Goal: Transaction & Acquisition: Purchase product/service

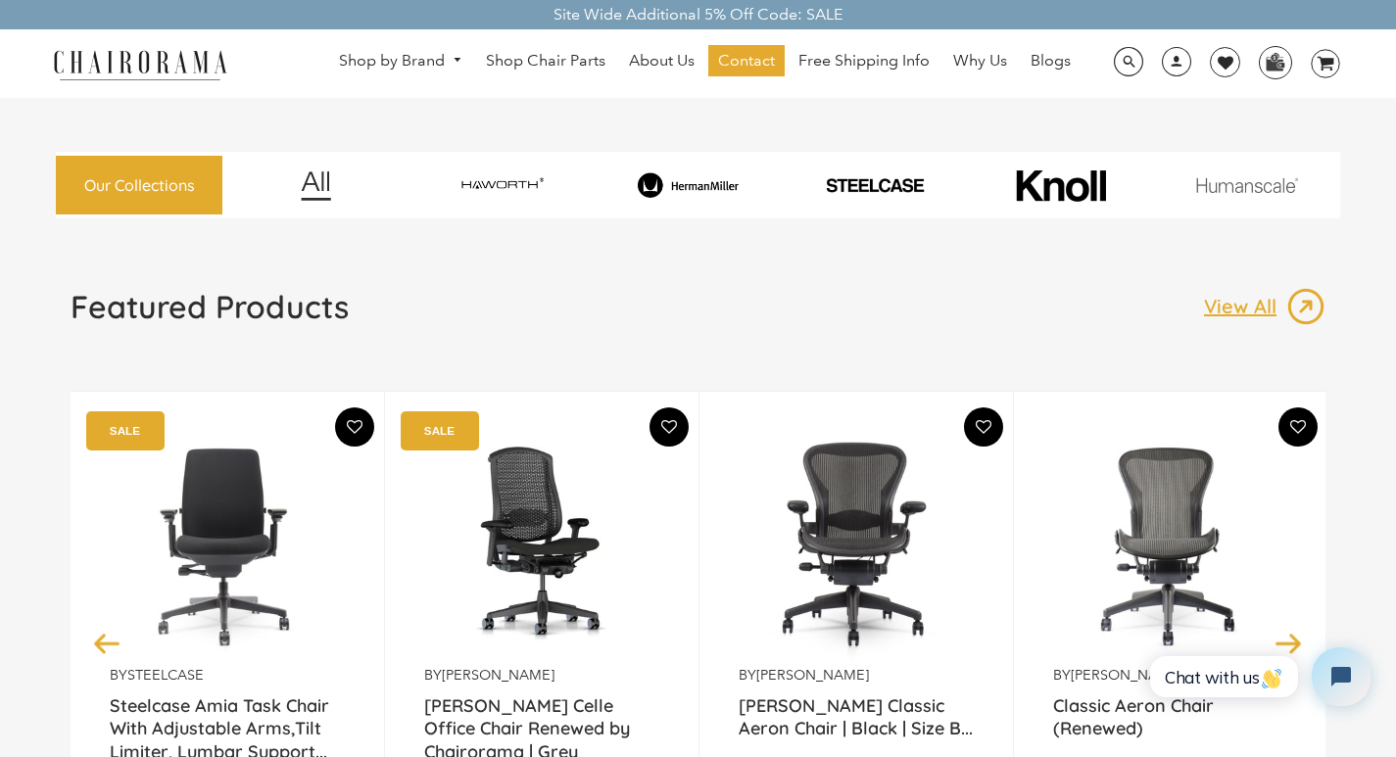
click at [156, 65] on img at bounding box center [140, 64] width 196 height 34
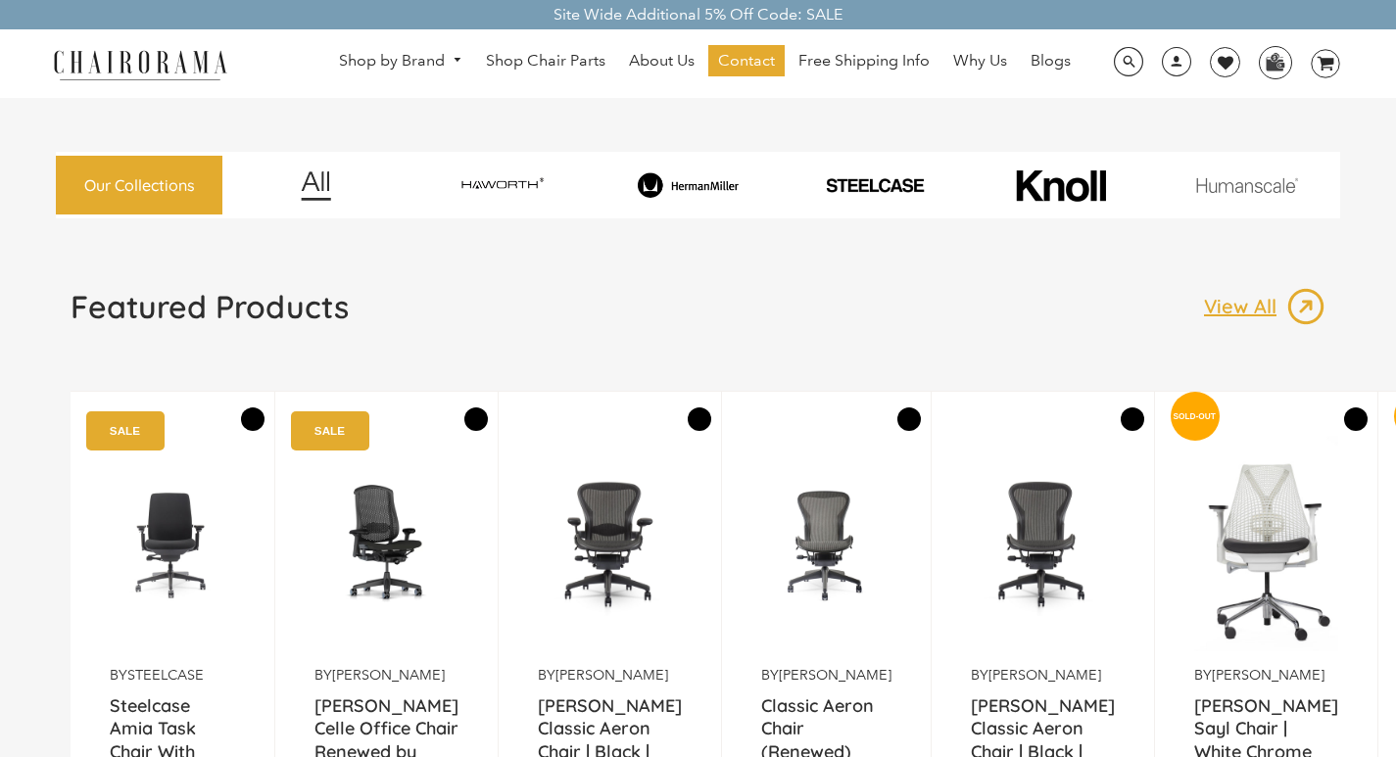
click at [724, 138] on div "Our Collections" at bounding box center [698, 158] width 1284 height 120
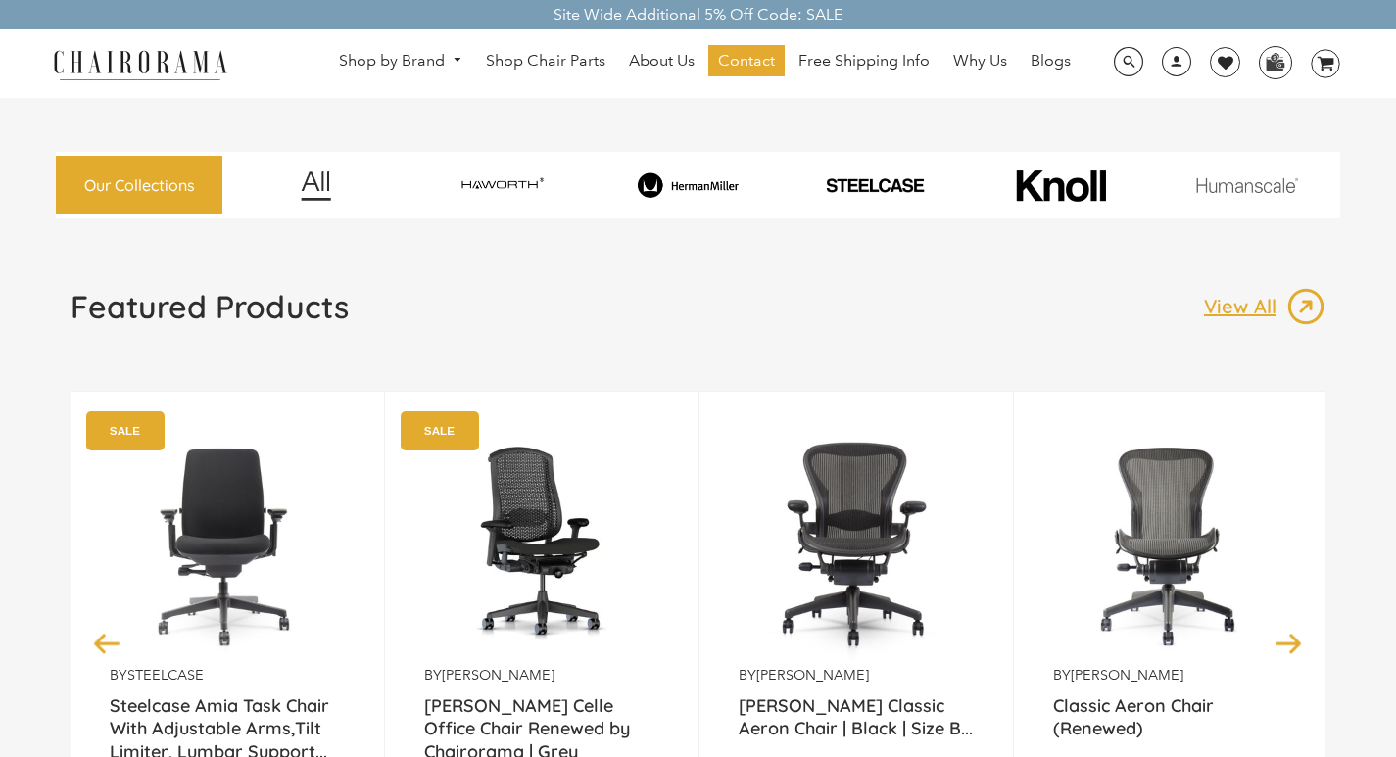
click at [493, 50] on link "Shop Chair Parts" at bounding box center [545, 60] width 139 height 31
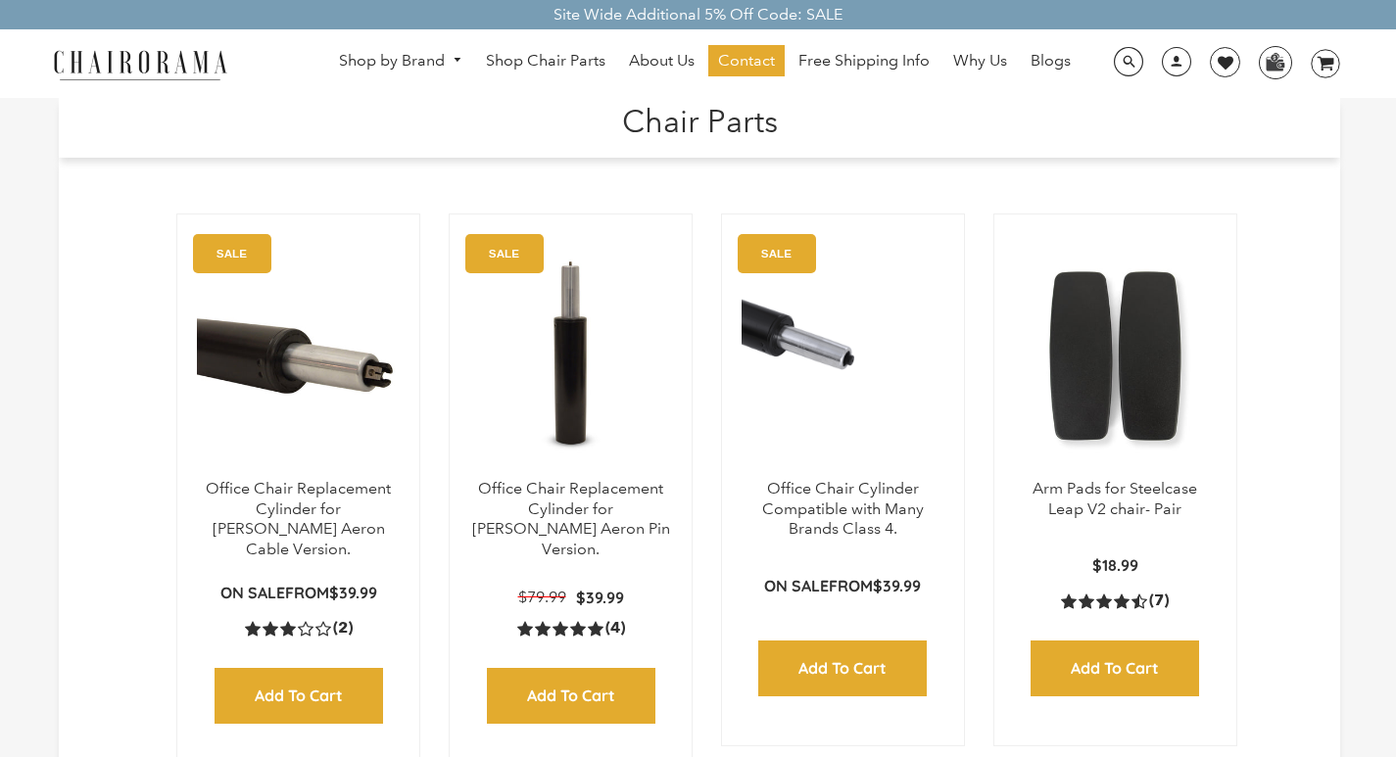
click at [547, 102] on h1 "Chair Parts" at bounding box center [699, 119] width 1242 height 42
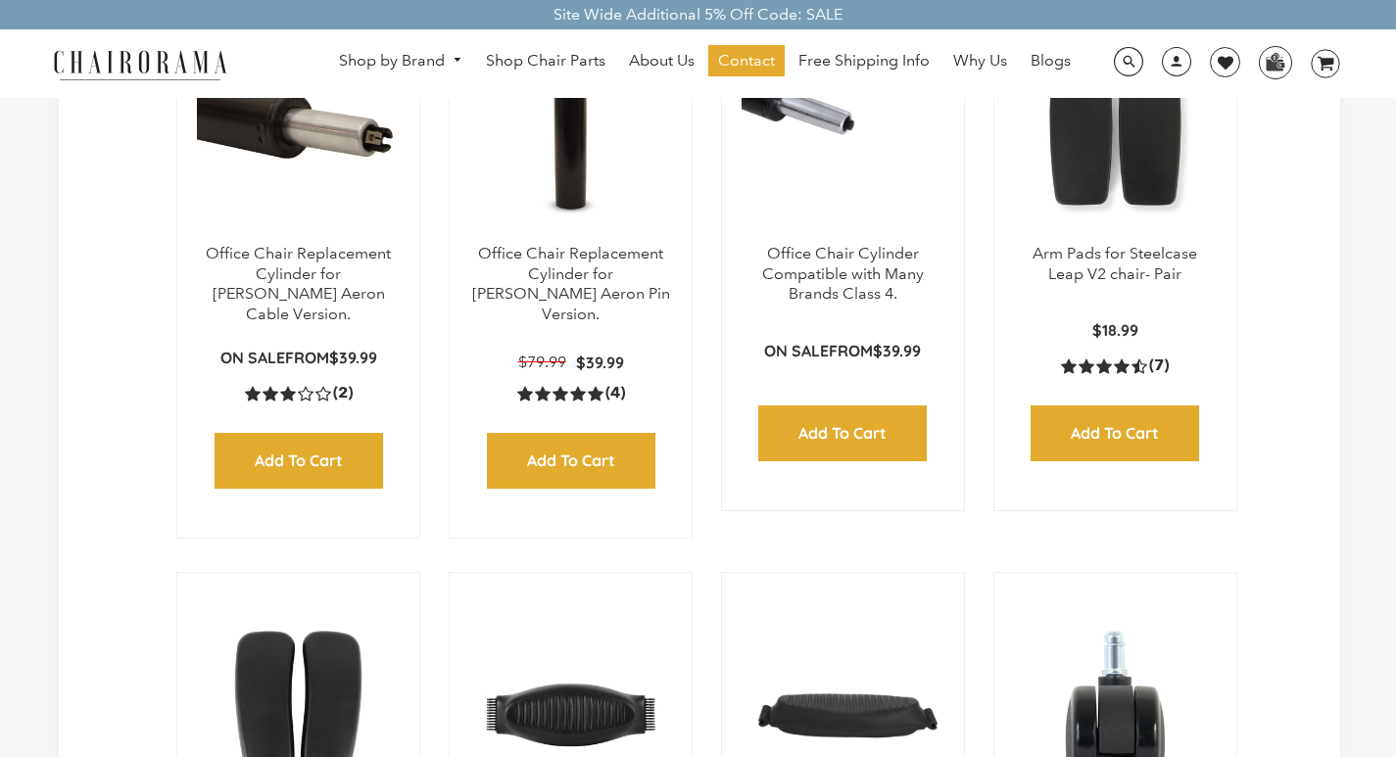
scroll to position [274, 0]
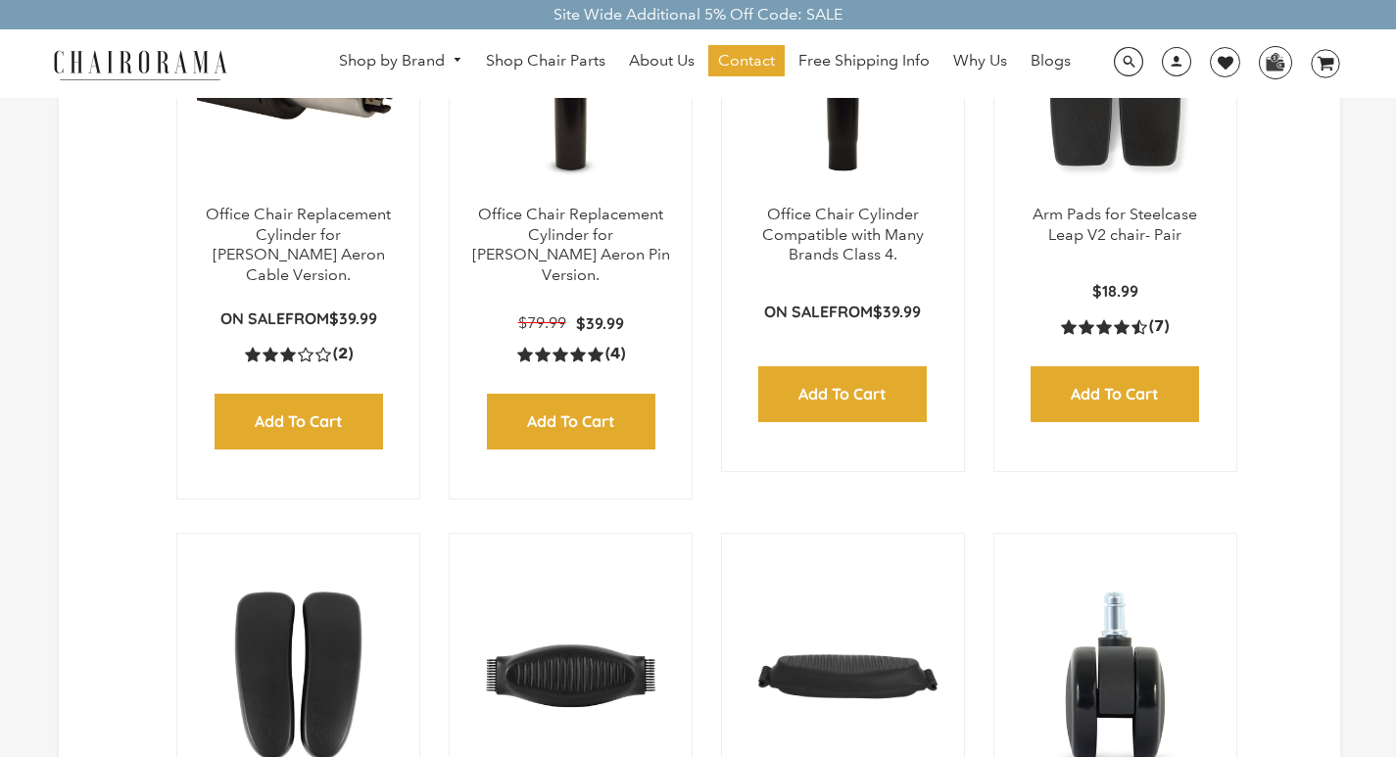
click at [826, 102] on img at bounding box center [842, 82] width 203 height 245
click at [741, 0] on link at bounding box center [842, 82] width 203 height 245
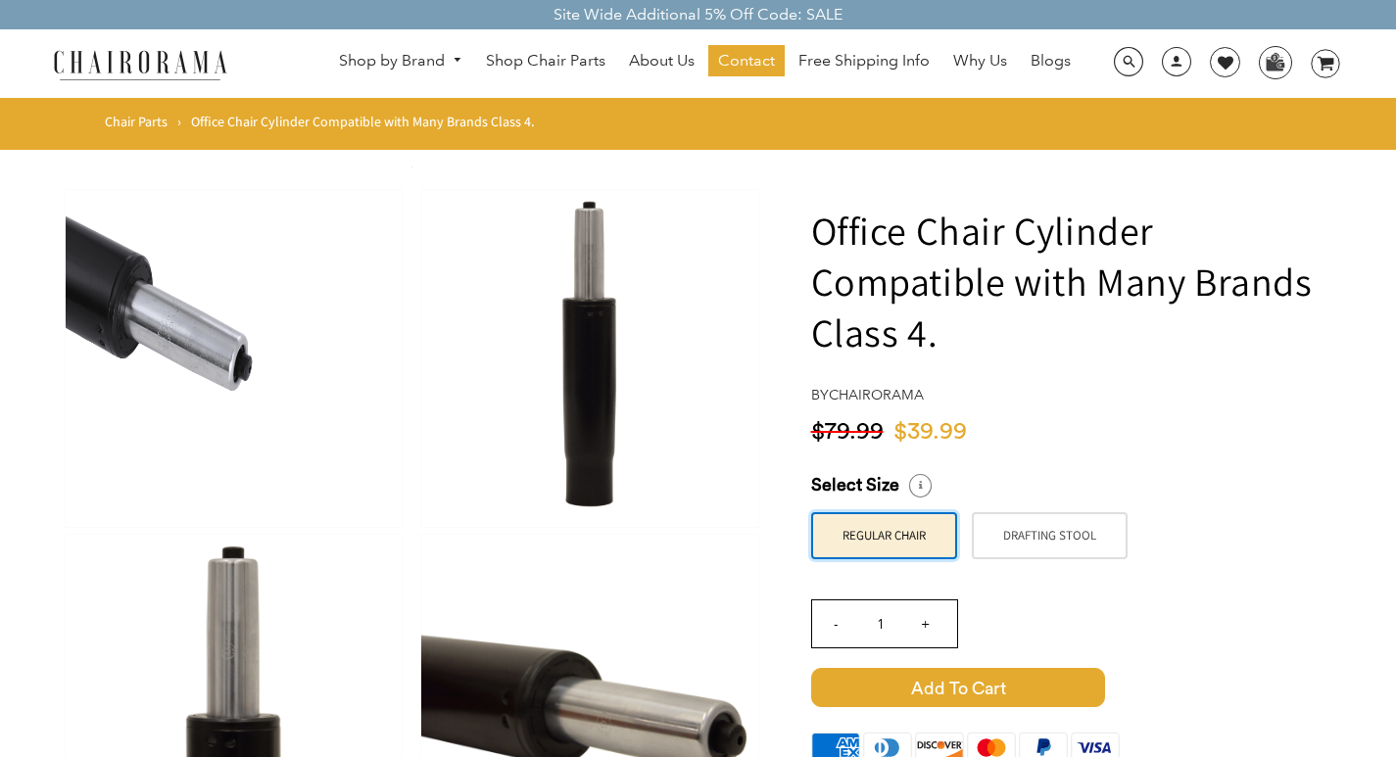
click at [954, 49] on link "Why Us" at bounding box center [979, 60] width 73 height 31
